Goal: Transaction & Acquisition: Register for event/course

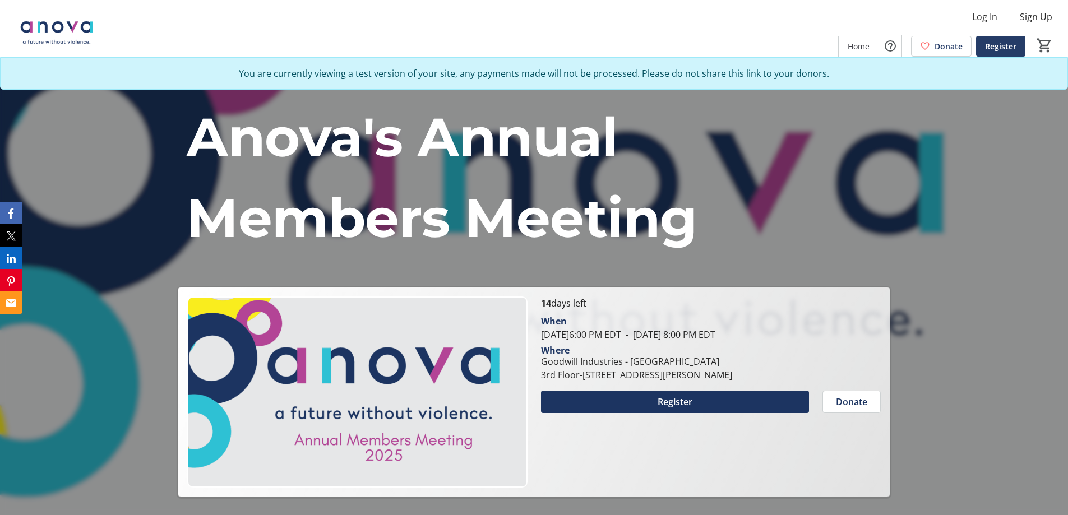
click at [1003, 48] on span "Register" at bounding box center [1000, 46] width 31 height 12
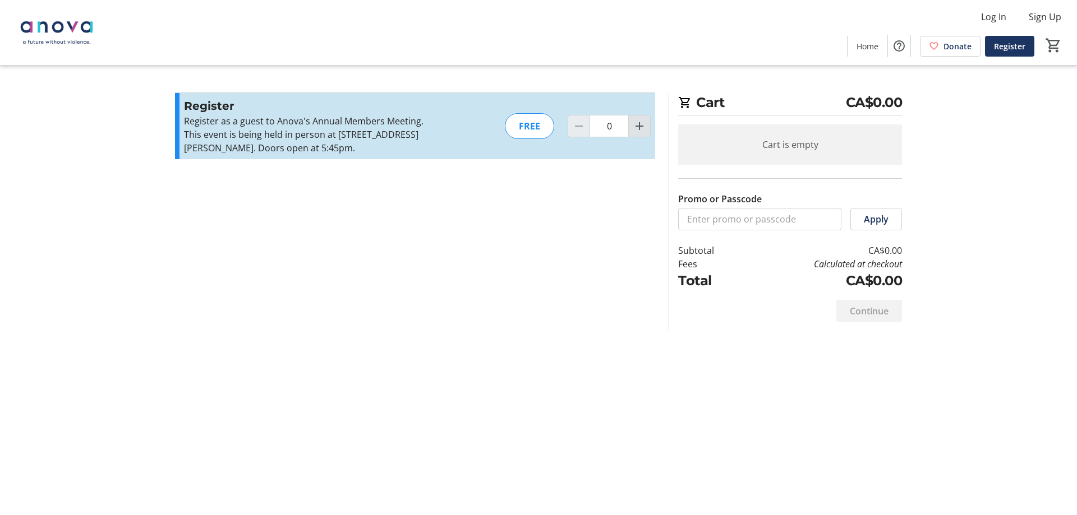
click at [634, 126] on mat-icon "Increment by one" at bounding box center [638, 125] width 13 height 13
type input "1"
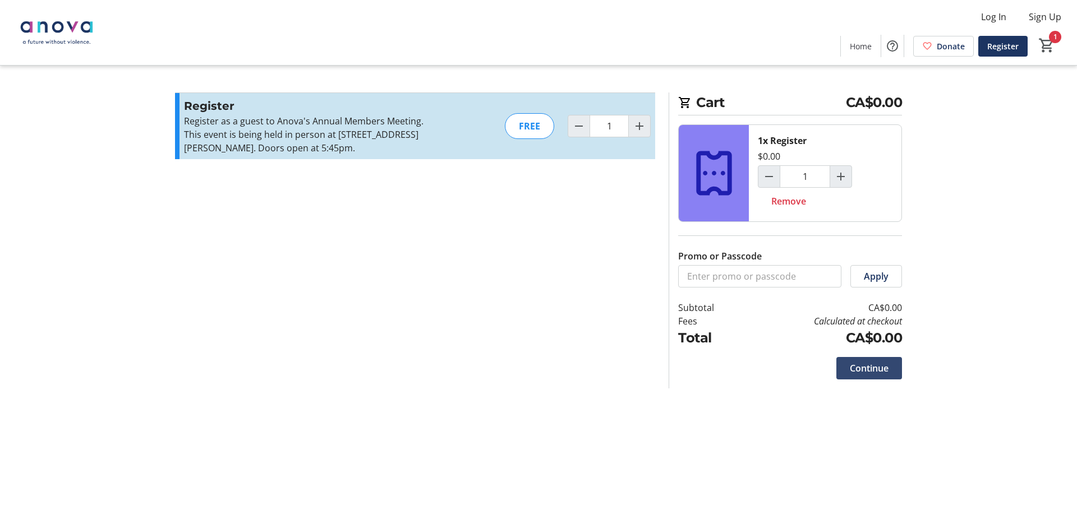
click at [863, 373] on span "Continue" at bounding box center [868, 368] width 39 height 13
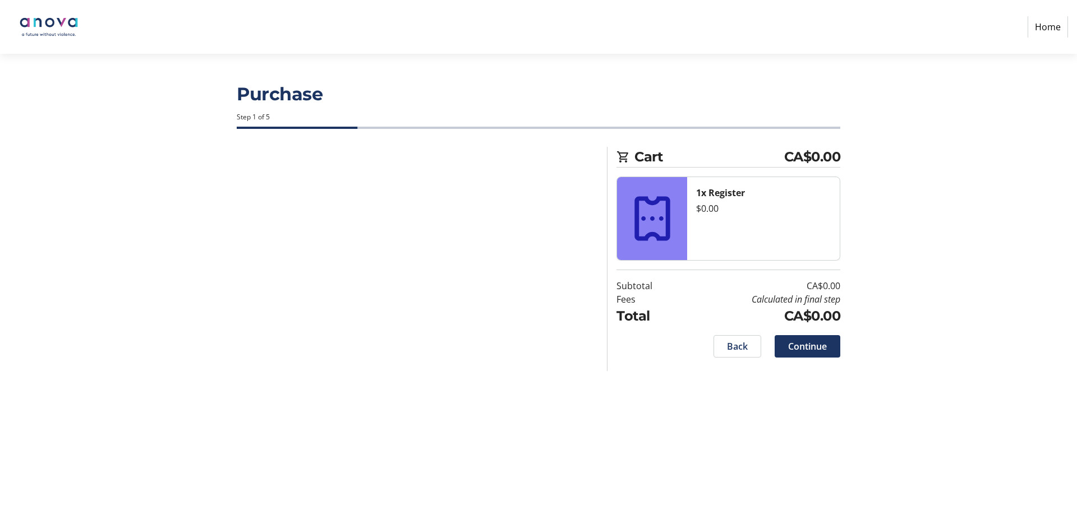
select select
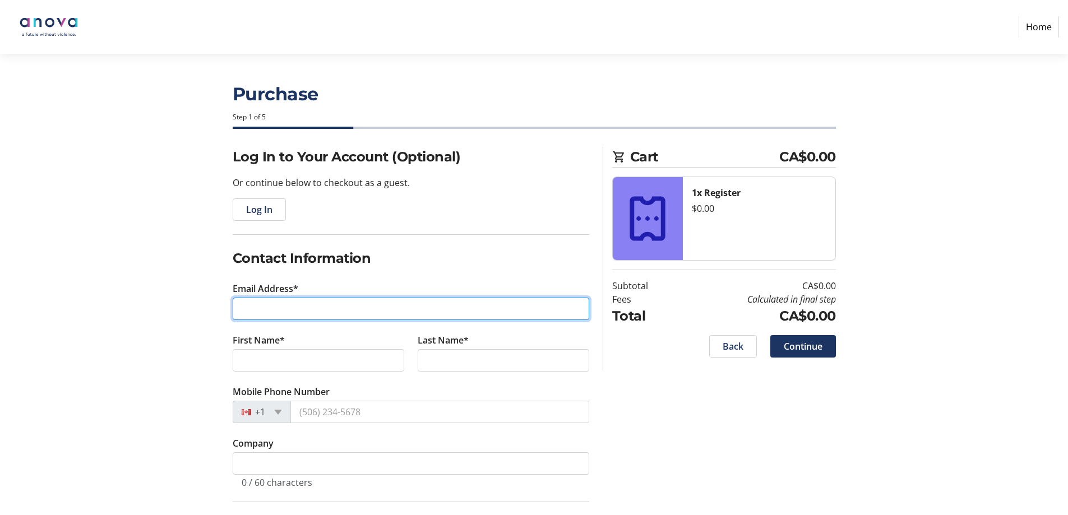
click at [371, 315] on input "Email Address*" at bounding box center [411, 309] width 357 height 22
type input "[PERSON_NAME][EMAIL_ADDRESS][DOMAIN_NAME]"
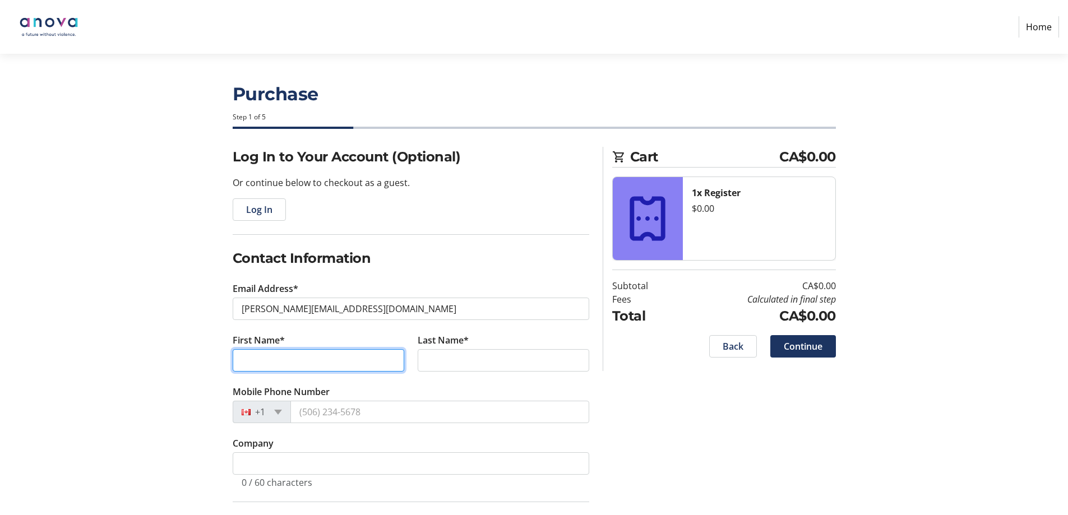
type input "[PERSON_NAME]"
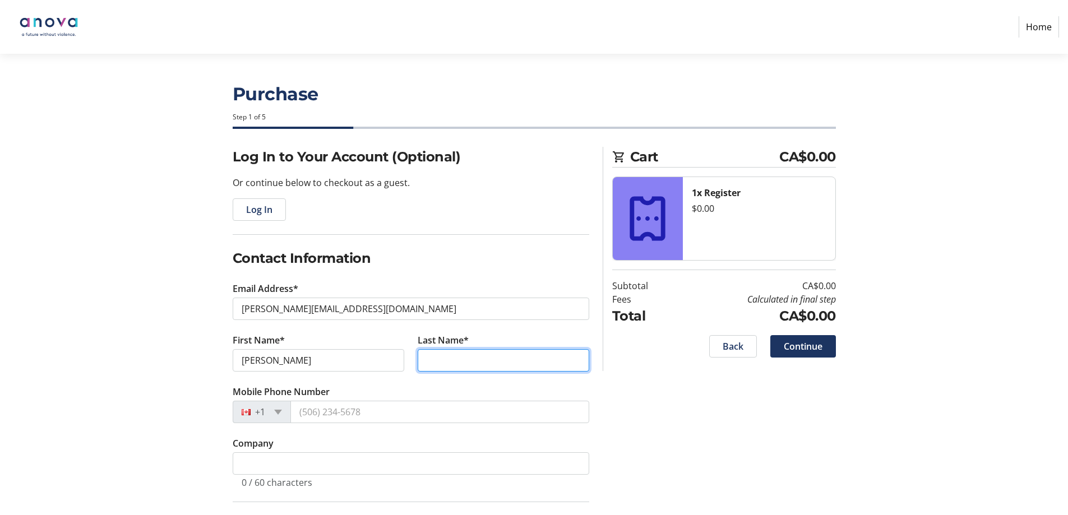
type input "[PERSON_NAME]"
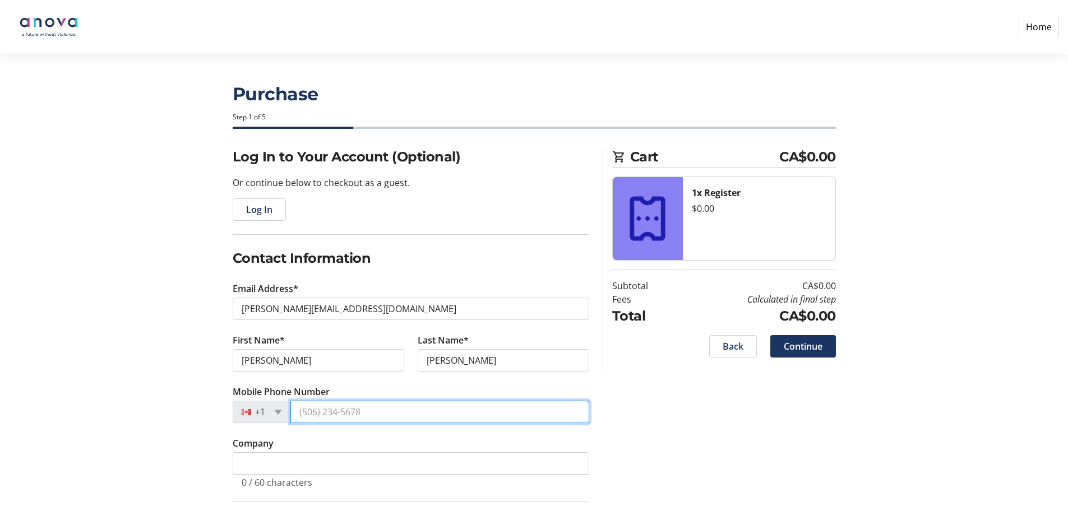
type input "[PHONE_NUMBER]"
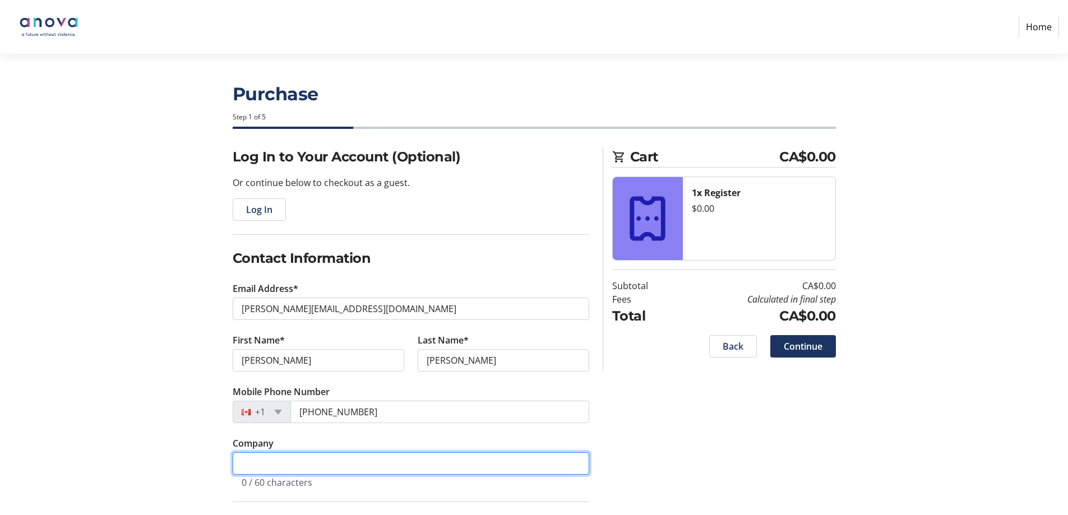
type input "Anova: A Future Without Violence"
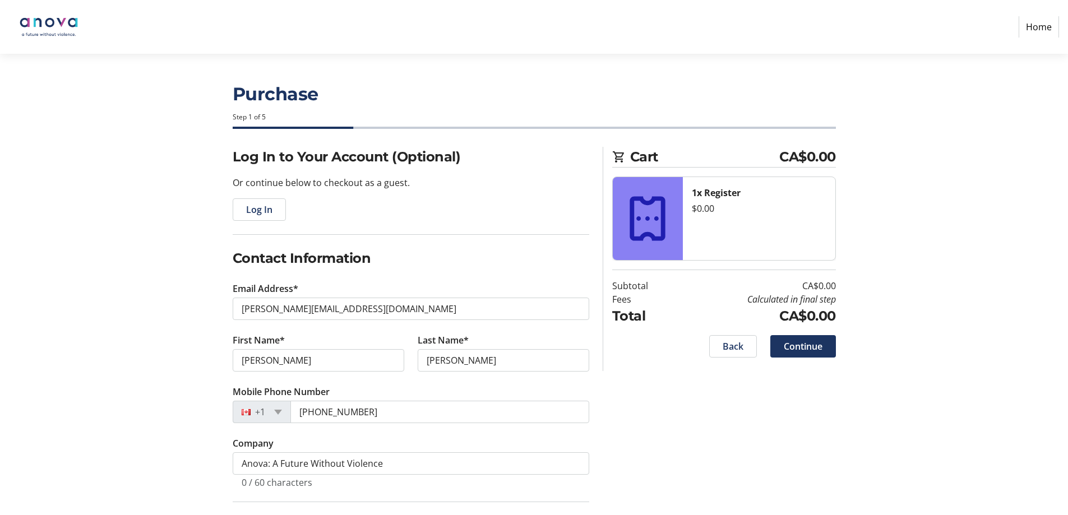
type input "[STREET_ADDRESS][PERSON_NAME]"
type input "3rd Floor"
type input "[GEOGRAPHIC_DATA]"
type input "N6B1L1"
select select "CA"
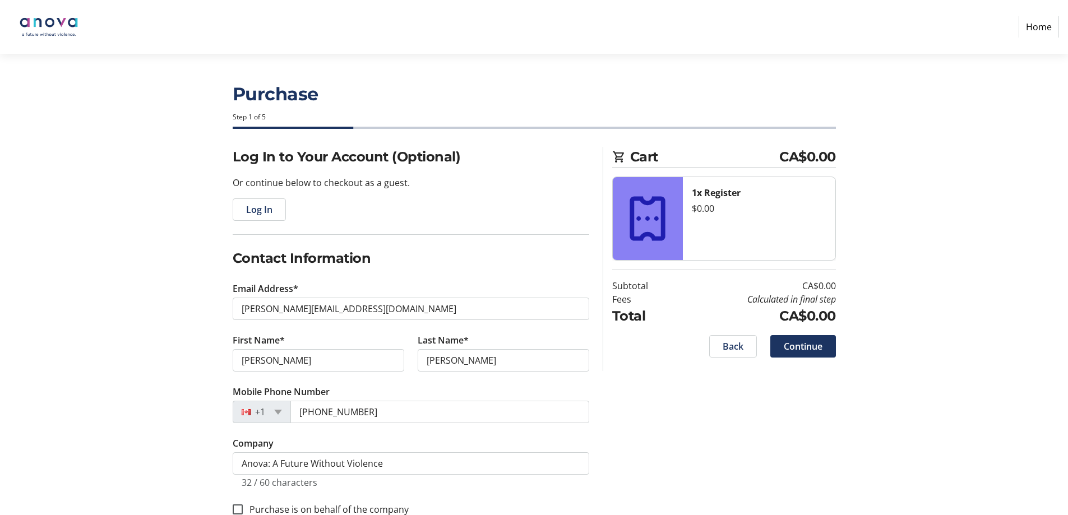
select select "ON"
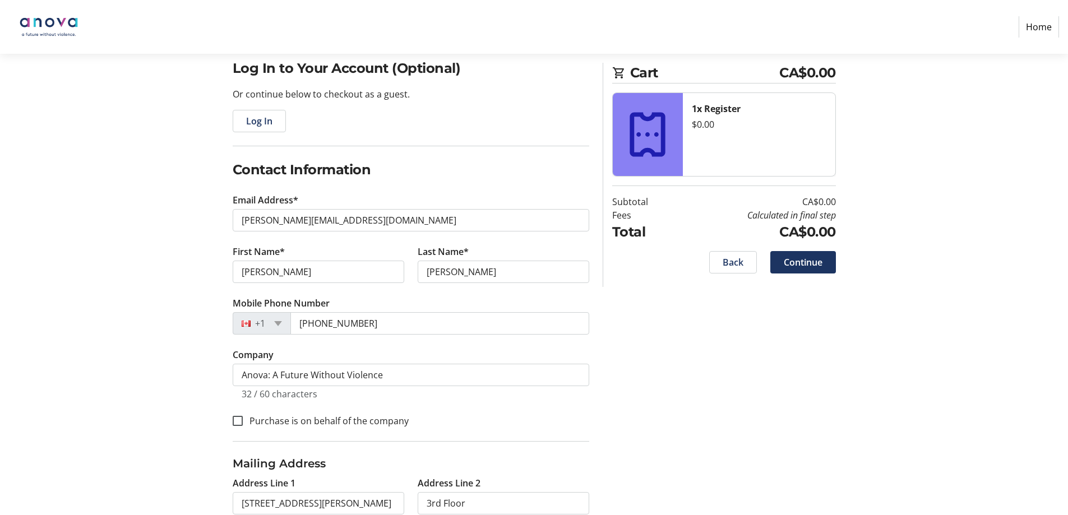
scroll to position [218, 0]
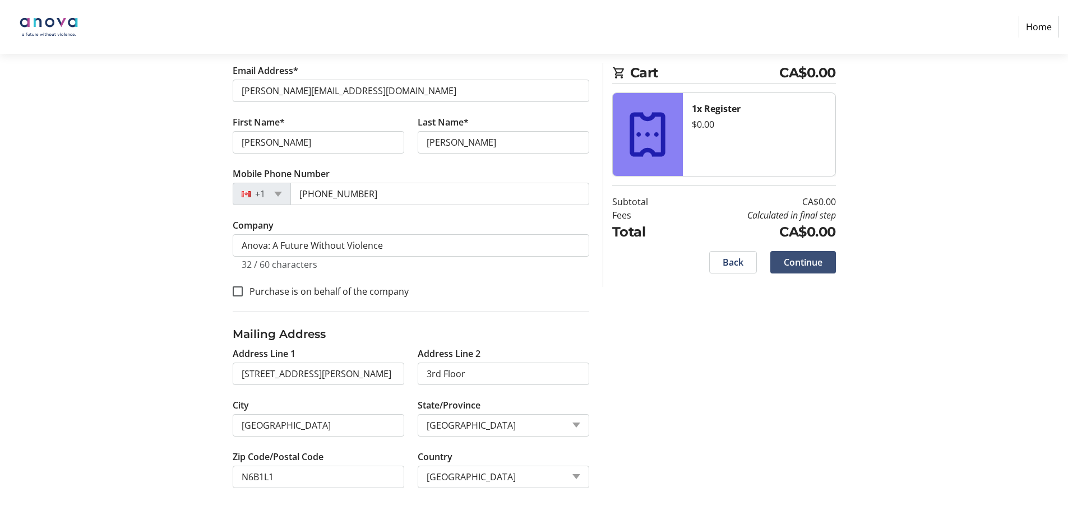
drag, startPoint x: 793, startPoint y: 269, endPoint x: 771, endPoint y: 280, distance: 24.6
click at [793, 269] on button "Continue" at bounding box center [803, 262] width 66 height 22
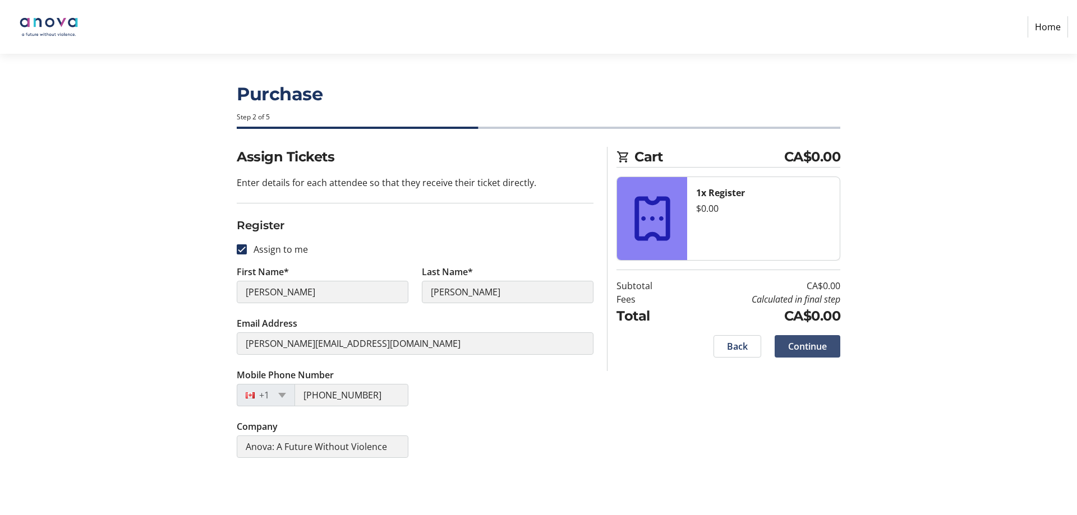
click at [813, 353] on span "Continue" at bounding box center [807, 346] width 39 height 13
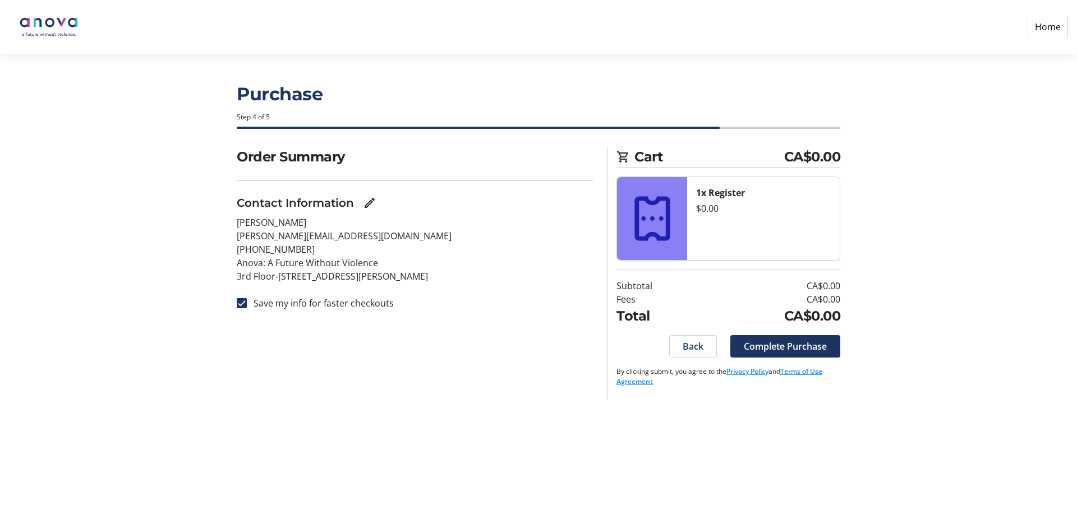
click at [343, 309] on label "Save my info for faster checkouts" at bounding box center [320, 303] width 147 height 13
click at [247, 308] on input "Save my info for faster checkouts" at bounding box center [242, 303] width 10 height 10
checkbox input "false"
click at [763, 348] on span "Complete Purchase" at bounding box center [784, 346] width 83 height 13
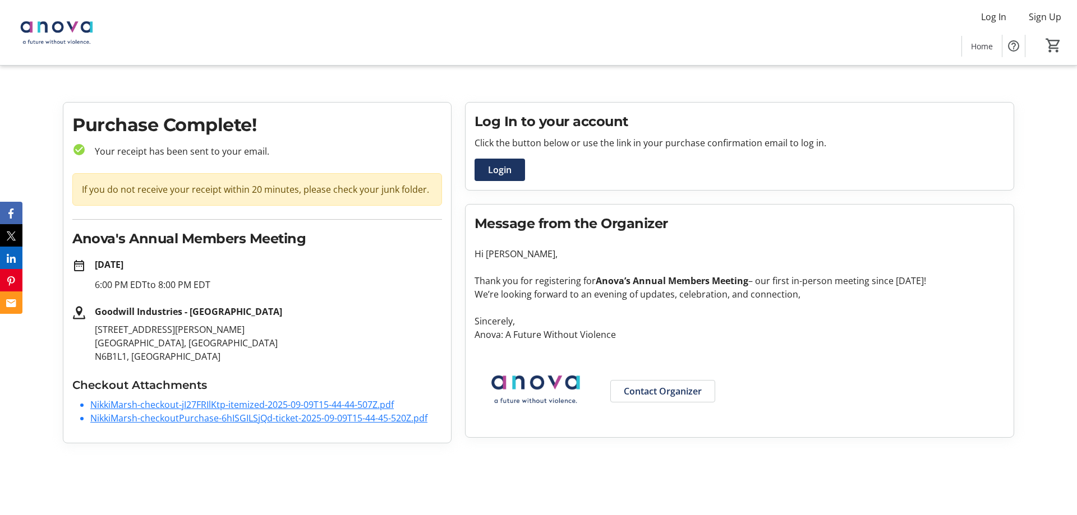
click at [71, 27] on img at bounding box center [57, 32] width 100 height 56
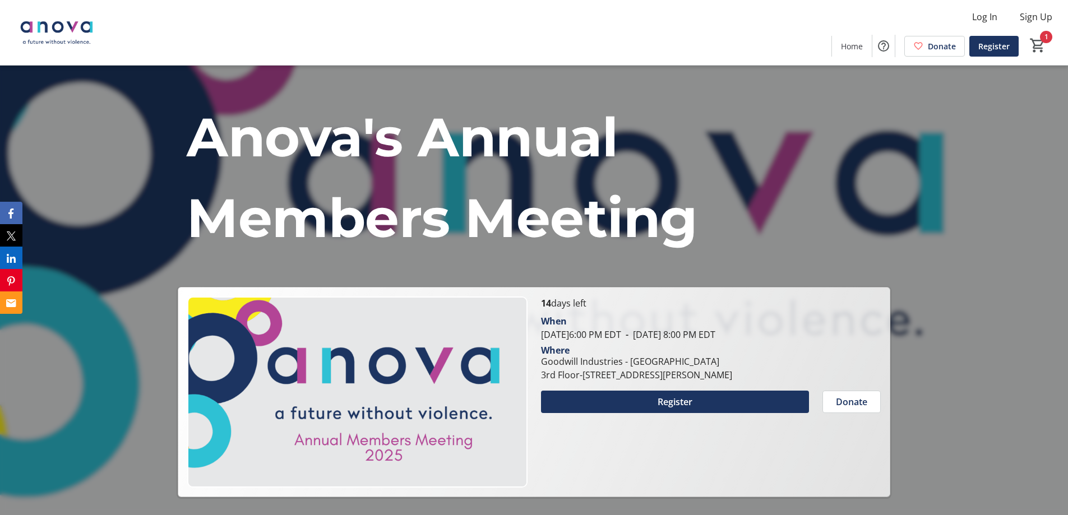
drag, startPoint x: 999, startPoint y: 44, endPoint x: 930, endPoint y: 50, distance: 68.6
click at [999, 44] on span "Register" at bounding box center [993, 46] width 31 height 12
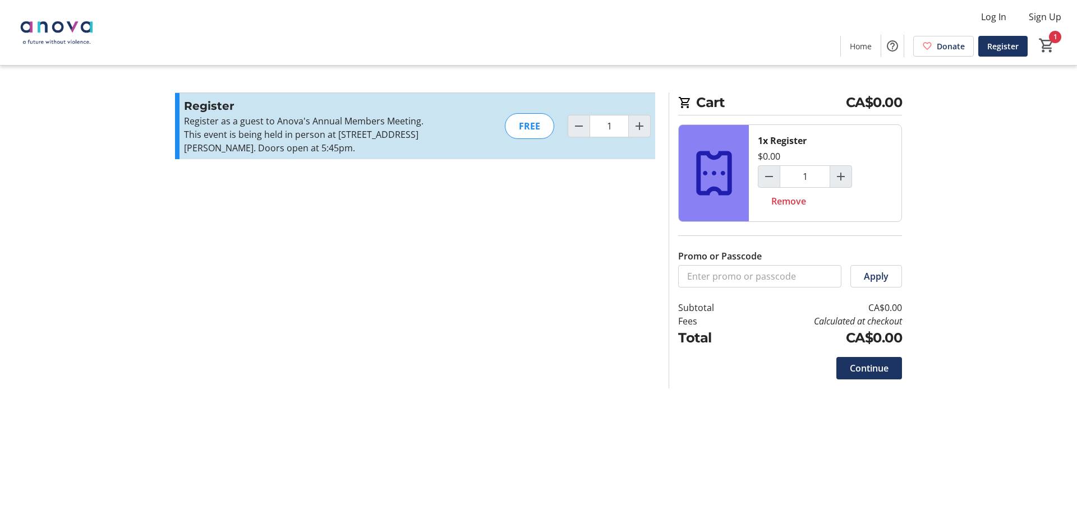
click at [876, 367] on span "Continue" at bounding box center [868, 368] width 39 height 13
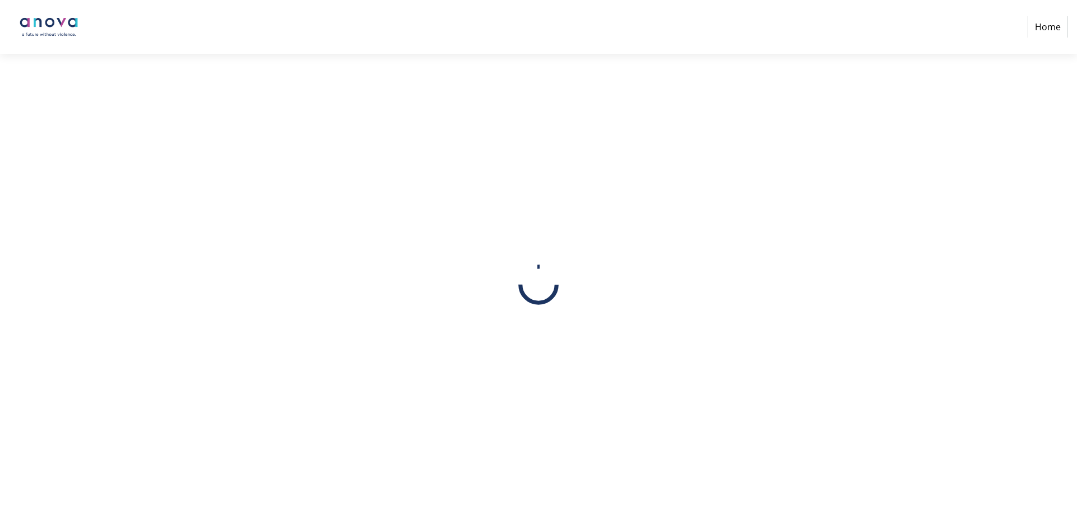
select select
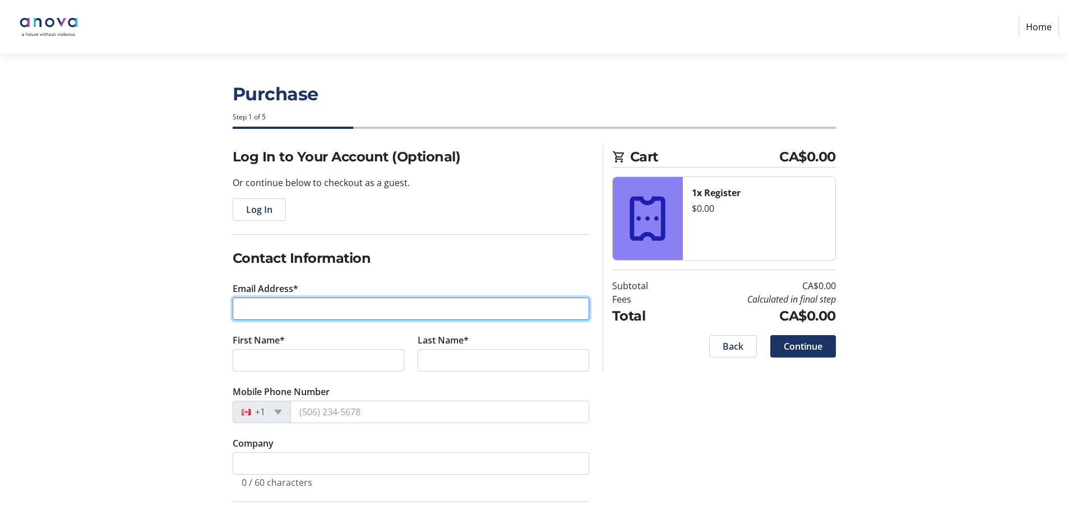
click at [301, 313] on input "Email Address*" at bounding box center [411, 309] width 357 height 22
type input "jessier@anovafuture.org"
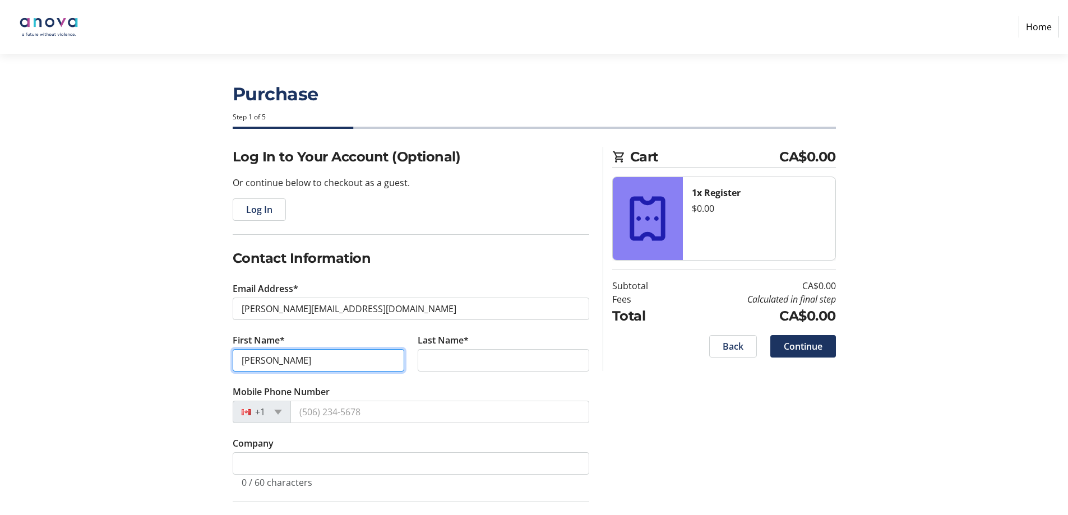
type input "Jessie"
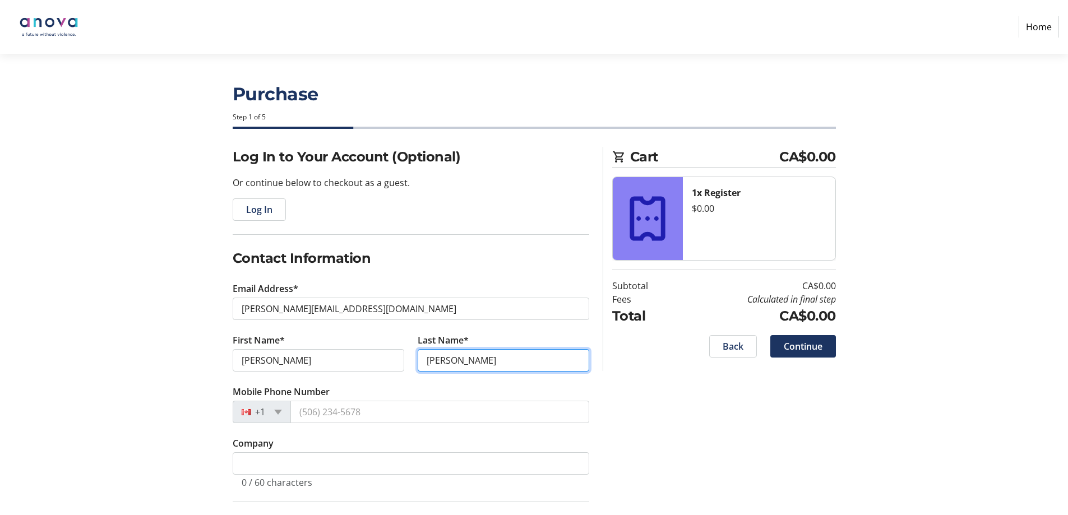
type input "Rodger"
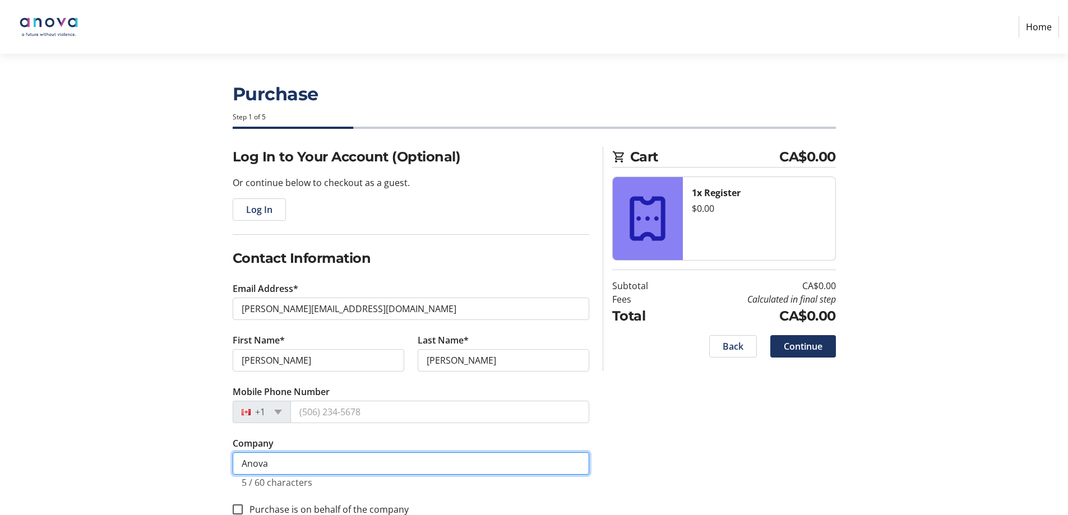
type input "Anova"
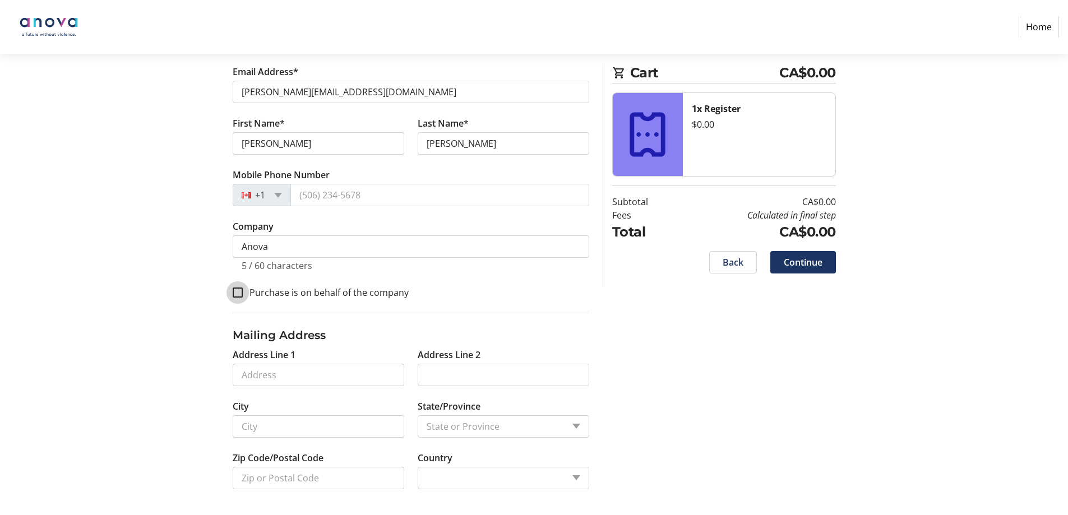
scroll to position [218, 0]
click at [792, 264] on span "Continue" at bounding box center [803, 262] width 39 height 13
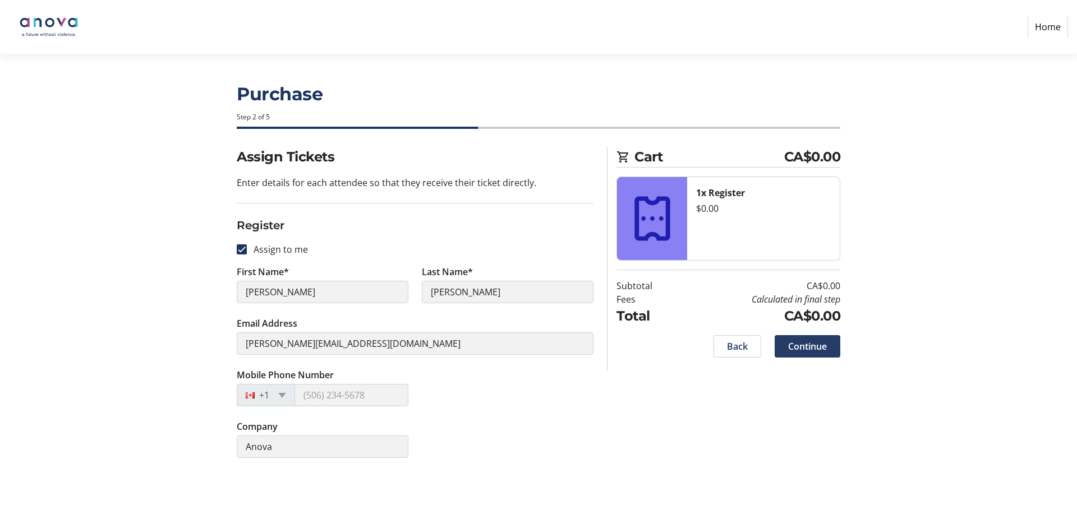
click at [813, 348] on span "Continue" at bounding box center [807, 346] width 39 height 13
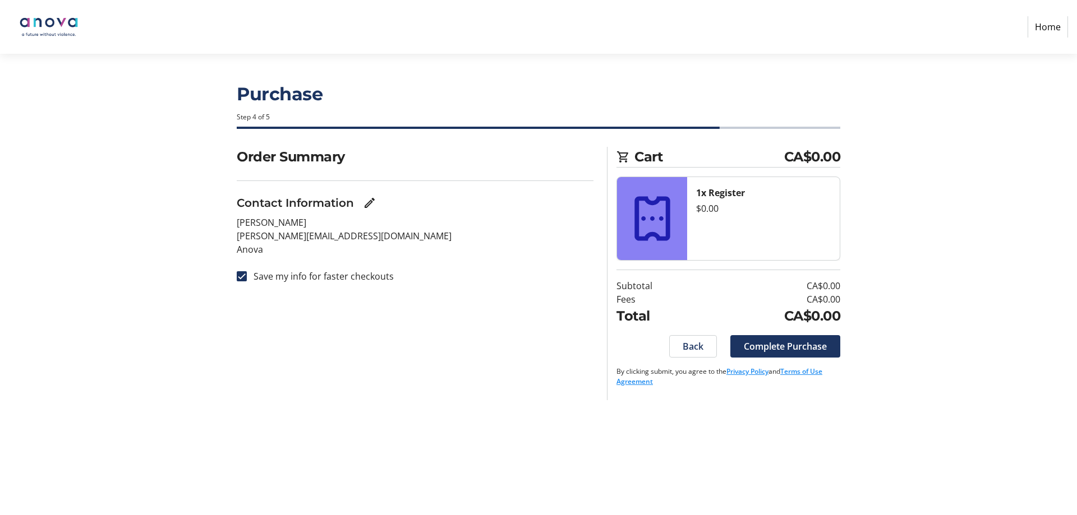
click at [271, 267] on section "Order Summary Contact Information Jessie Rodger jessier@anovafuture.org Anova S…" at bounding box center [415, 222] width 357 height 150
click at [288, 273] on label "Save my info for faster checkouts" at bounding box center [320, 276] width 147 height 13
click at [247, 273] on input "Save my info for faster checkouts" at bounding box center [242, 276] width 10 height 10
checkbox input "false"
click at [788, 343] on span "Complete Purchase" at bounding box center [784, 346] width 83 height 13
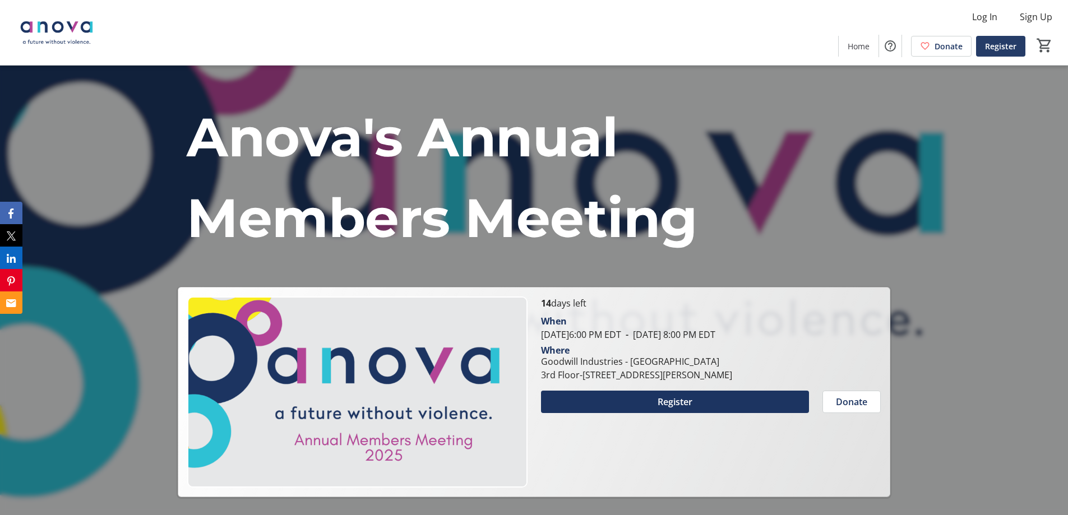
click at [1008, 51] on span "Register" at bounding box center [1000, 46] width 31 height 12
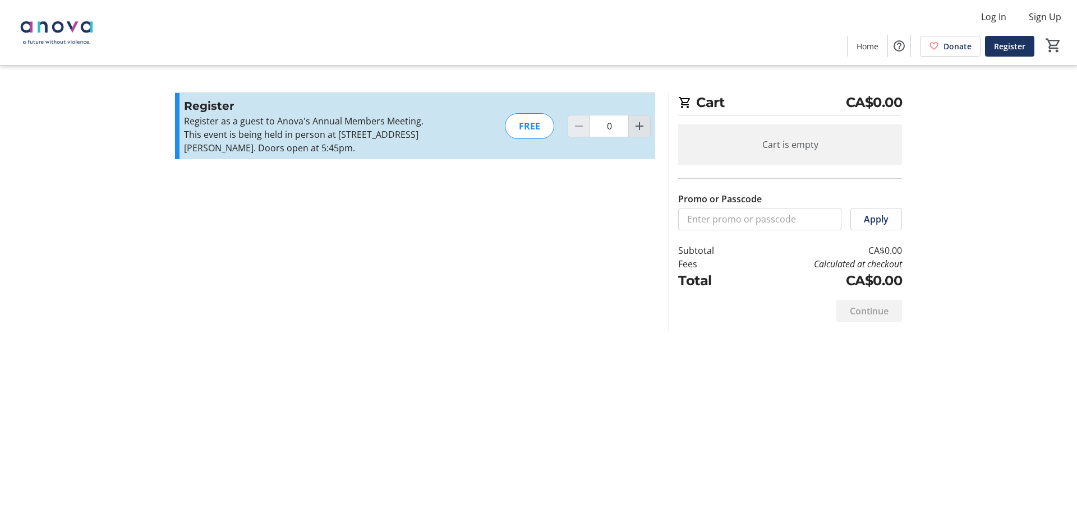
click at [641, 127] on mat-icon "Increment by one" at bounding box center [638, 125] width 13 height 13
type input "1"
